Goal: Transaction & Acquisition: Purchase product/service

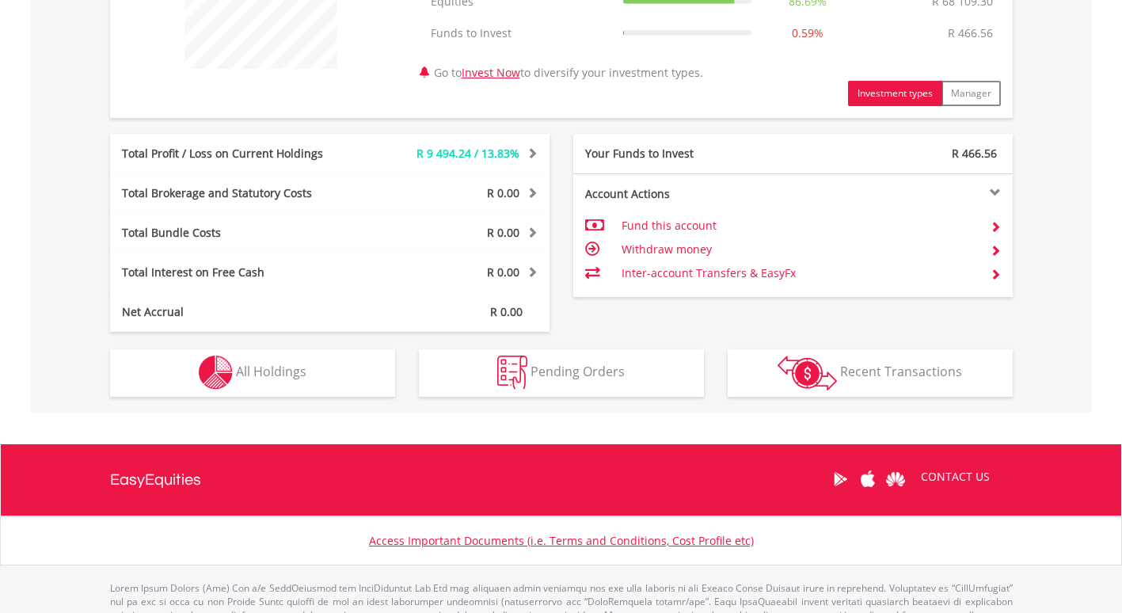
scroll to position [713, 0]
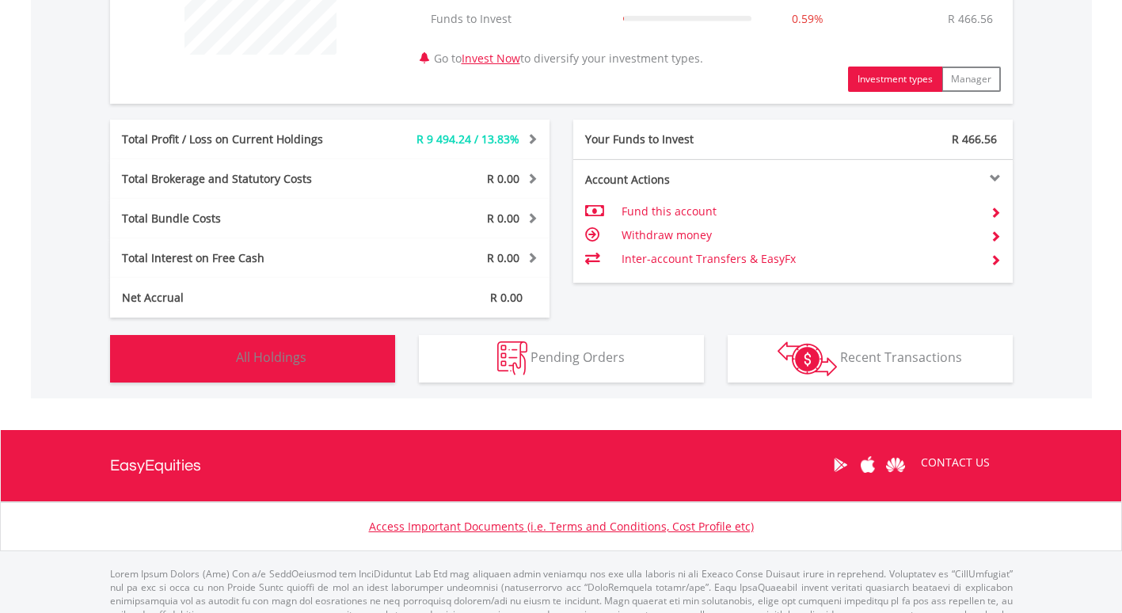
click at [232, 371] on img "button" at bounding box center [216, 358] width 34 height 34
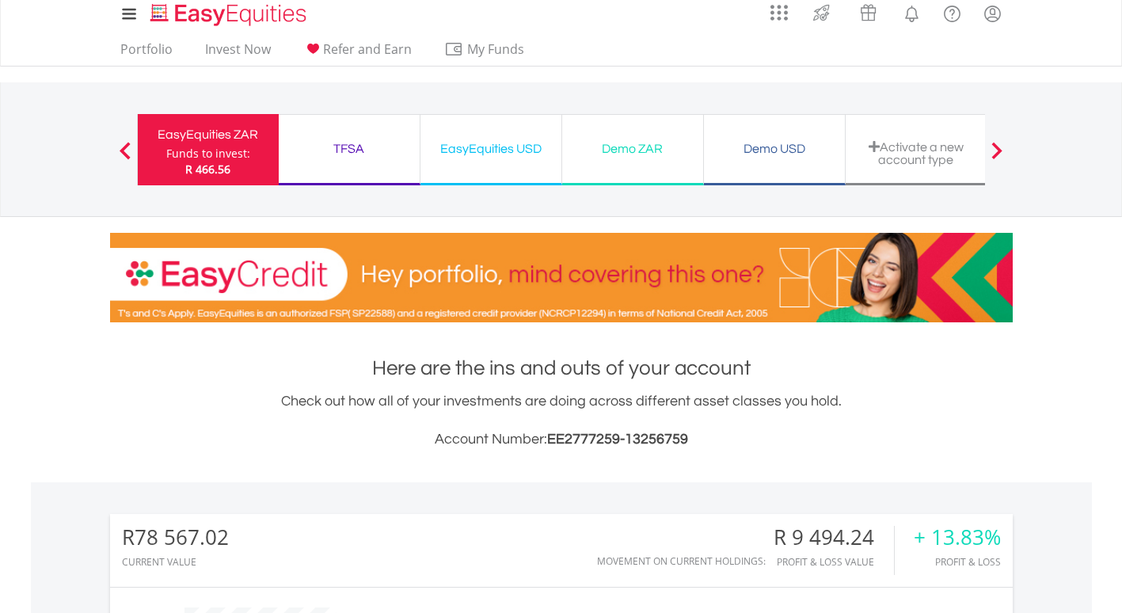
scroll to position [0, 0]
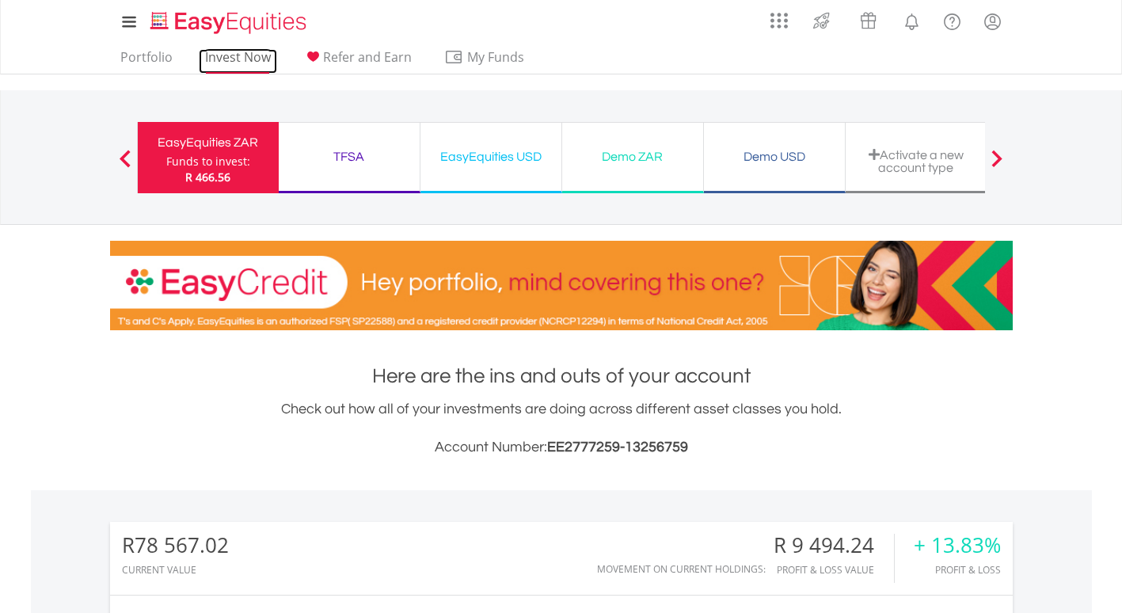
click at [229, 53] on link "Invest Now" at bounding box center [238, 61] width 78 height 25
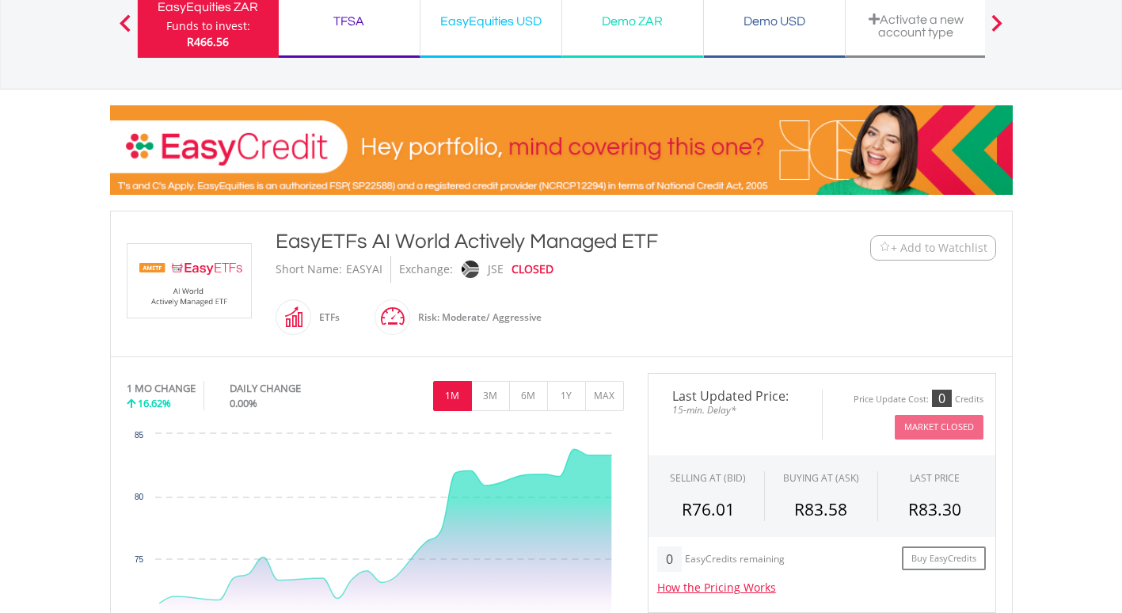
scroll to position [238, 0]
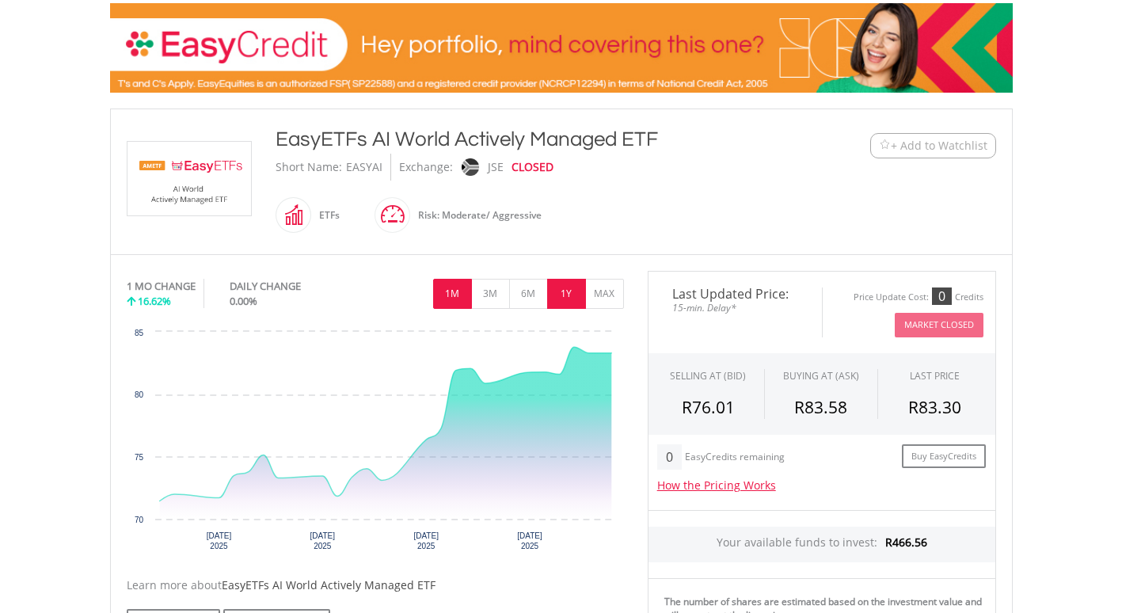
click at [559, 296] on button "1Y" at bounding box center [566, 294] width 39 height 30
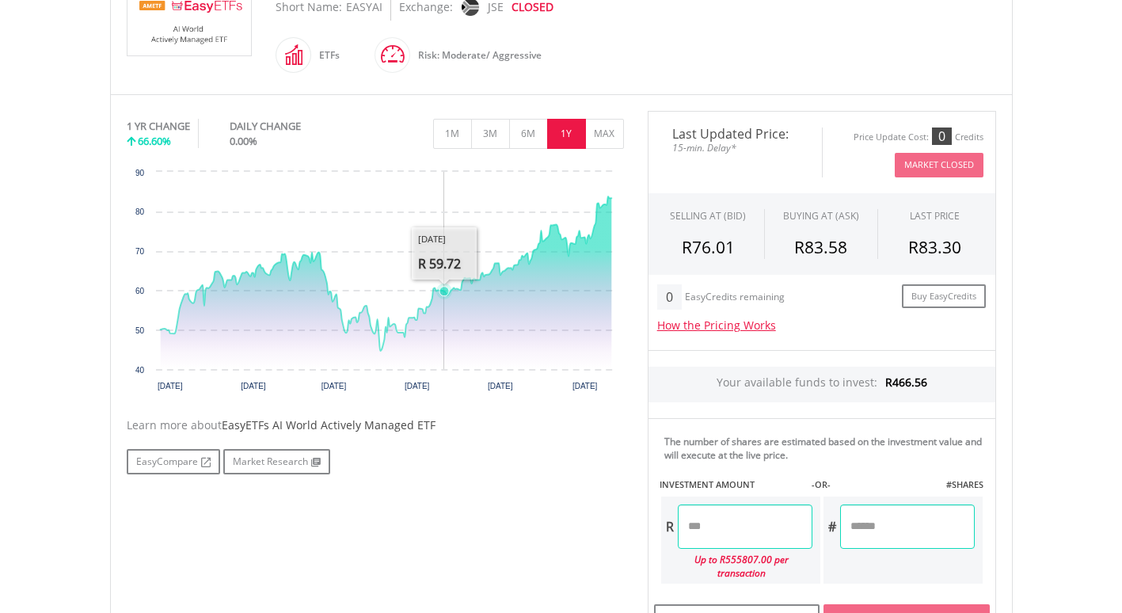
scroll to position [475, 0]
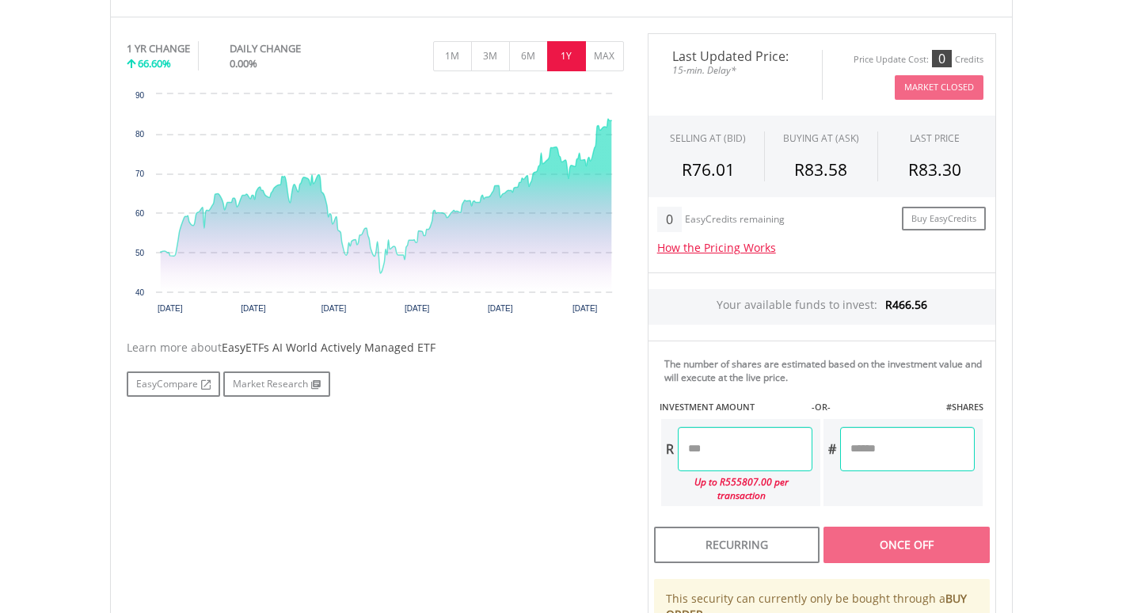
click at [717, 447] on input "number" at bounding box center [745, 449] width 135 height 44
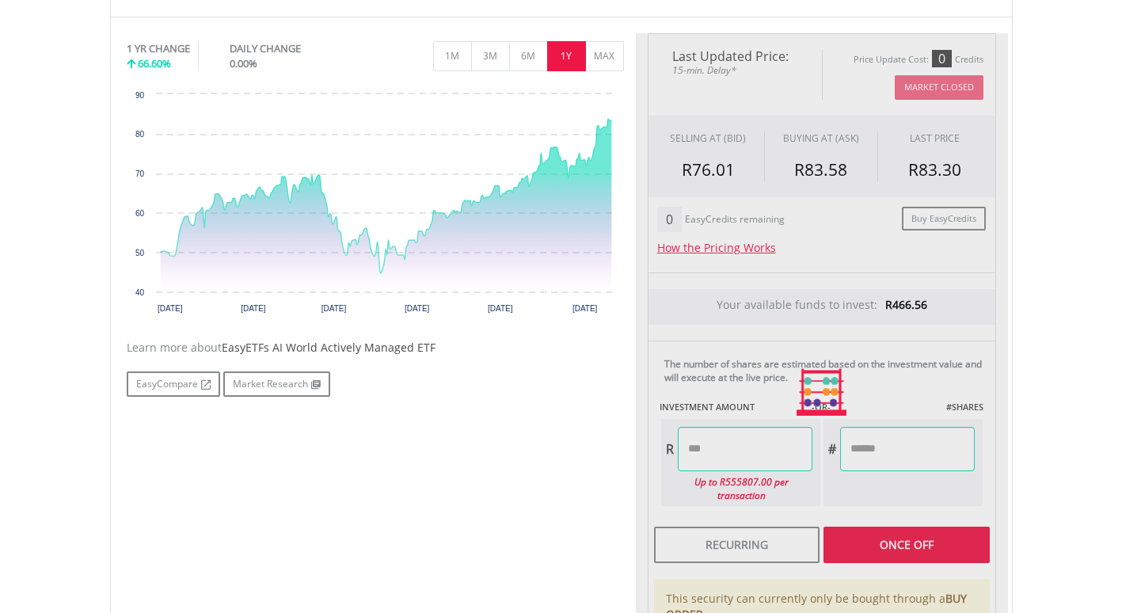
click at [895, 534] on div "Last Updated Price: 15-min. Delay* Price Update Cost: 0 Credits Market Closed S…" at bounding box center [822, 392] width 372 height 719
type input "******"
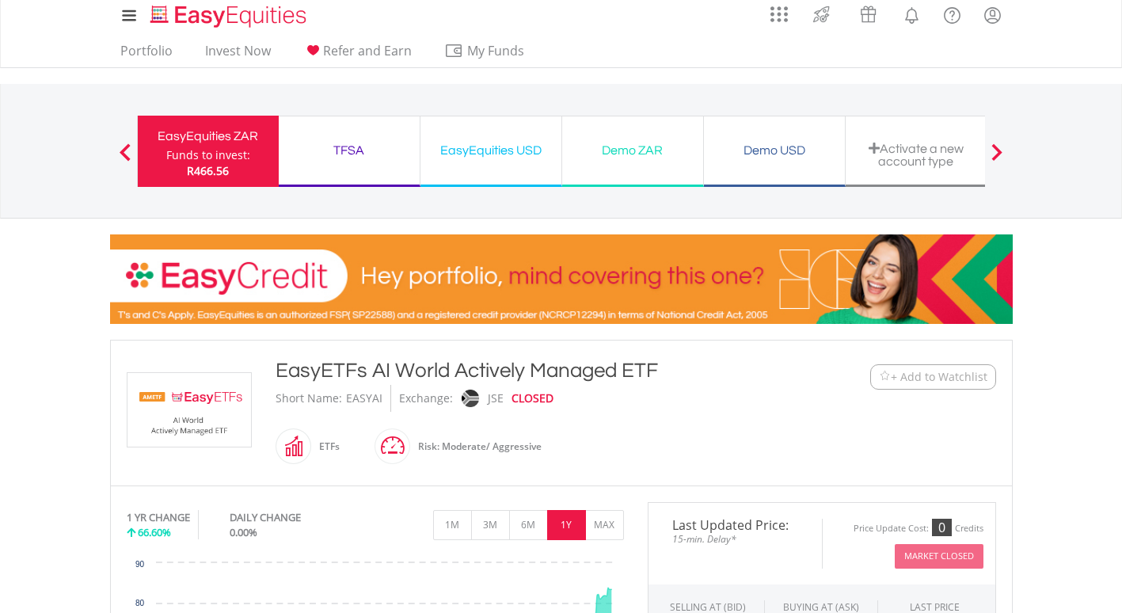
scroll to position [0, 0]
